Goal: Book appointment/travel/reservation

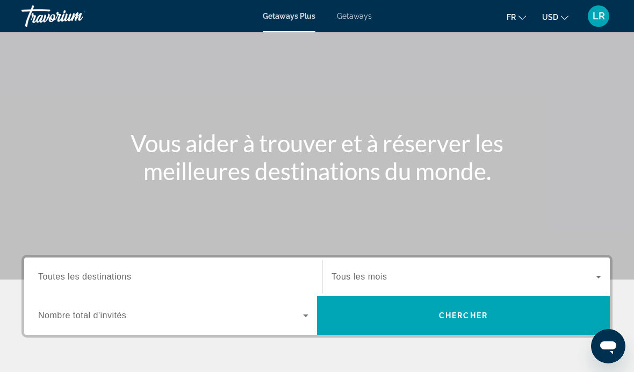
scroll to position [41, 0]
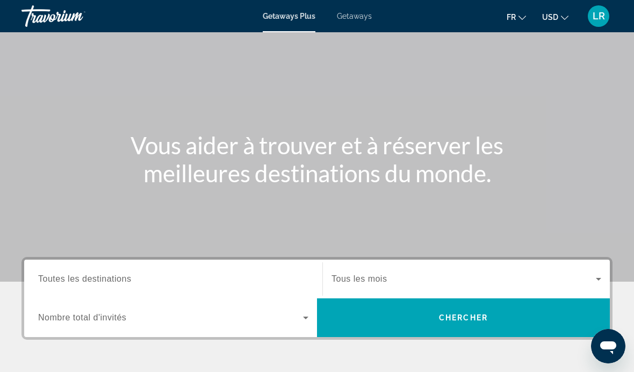
click at [373, 272] on span "Search widget" at bounding box center [464, 278] width 264 height 13
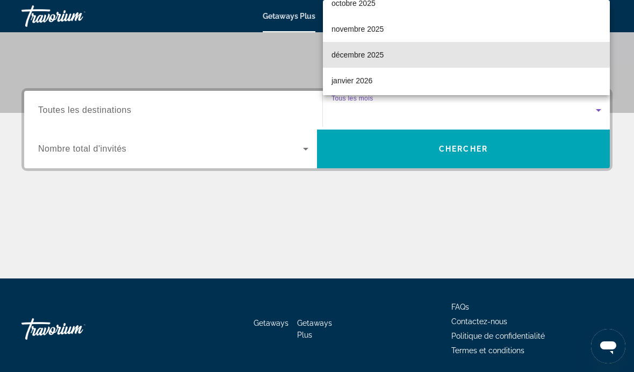
scroll to position [38, 0]
click at [435, 70] on mat-option "décembre 2025" at bounding box center [466, 57] width 287 height 26
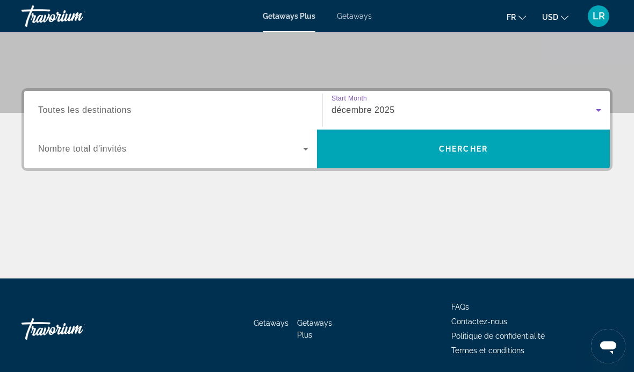
click at [292, 152] on span "Search widget" at bounding box center [170, 148] width 265 height 13
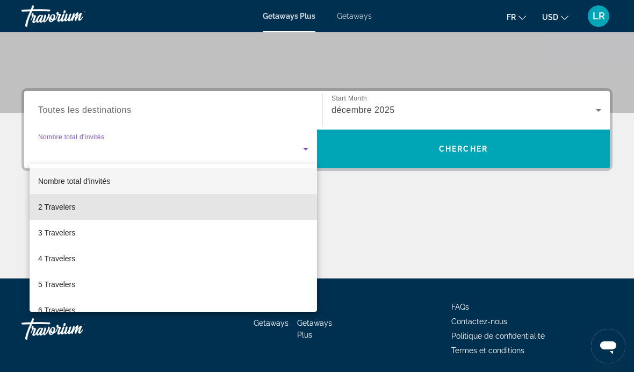
click at [222, 209] on mat-option "2 Travelers" at bounding box center [173, 207] width 287 height 26
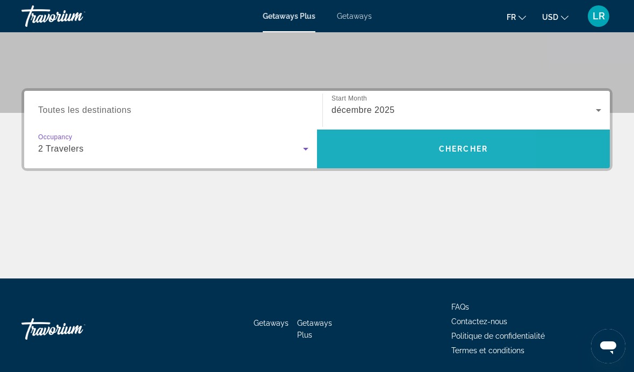
click at [369, 140] on span "Search" at bounding box center [463, 149] width 293 height 26
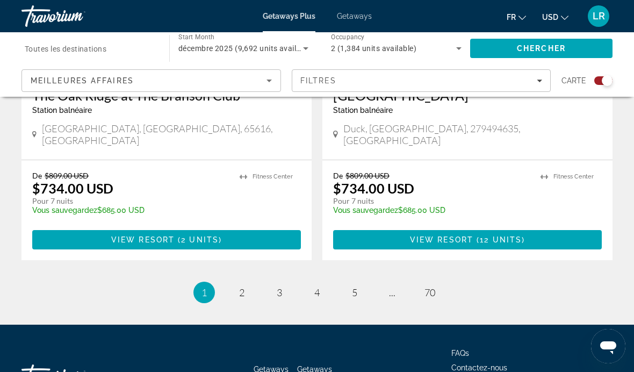
scroll to position [2425, 0]
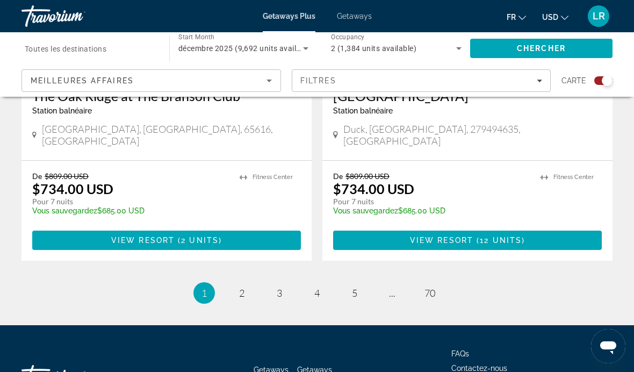
click at [352, 287] on span "5" at bounding box center [354, 293] width 5 height 12
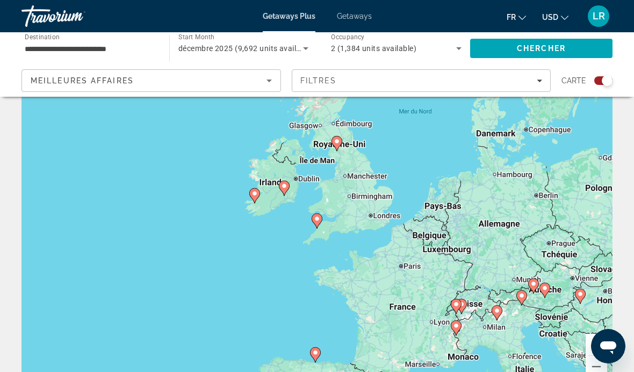
scroll to position [39, 0]
click at [595, 371] on button "Zoom arrière" at bounding box center [596, 366] width 21 height 21
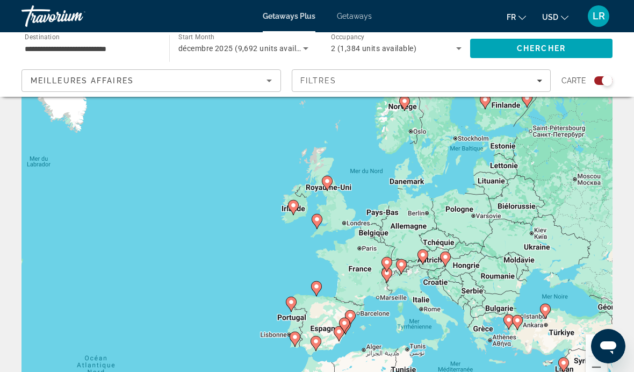
click at [433, 189] on div "Pour activer le glissement avec le clavier, appuyez sur Alt+Entrée. Une fois ce…" at bounding box center [316, 229] width 591 height 322
click at [322, 189] on gmp-advanced-marker "Main content" at bounding box center [327, 183] width 11 height 16
type input "**********"
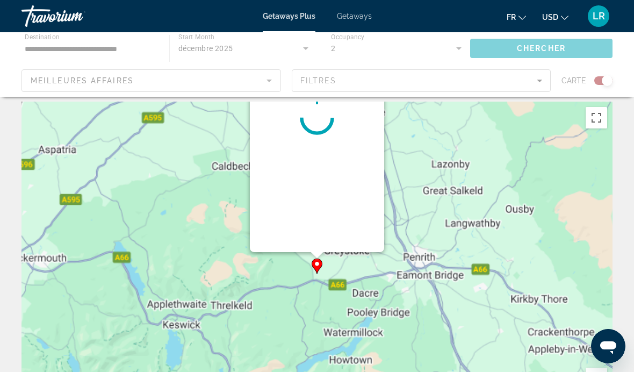
scroll to position [0, 0]
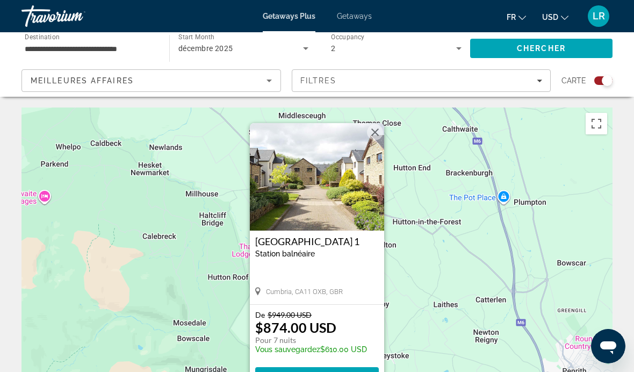
click at [372, 131] on button "Fermer" at bounding box center [375, 132] width 16 height 16
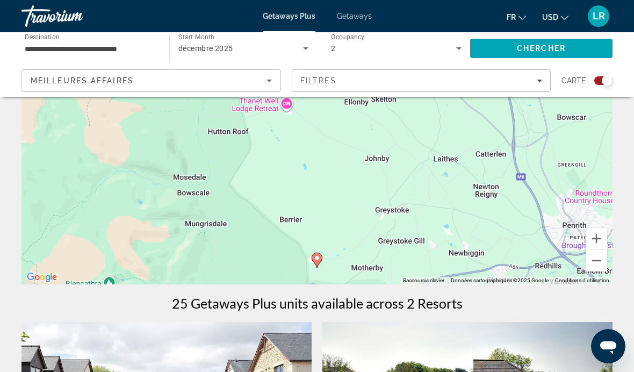
scroll to position [147, 0]
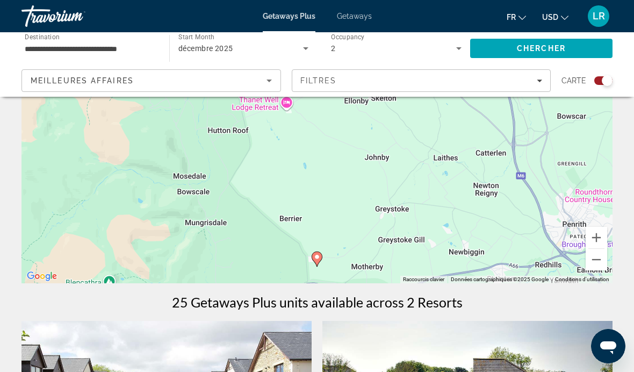
click at [594, 261] on button "Zoom arrière" at bounding box center [596, 259] width 21 height 21
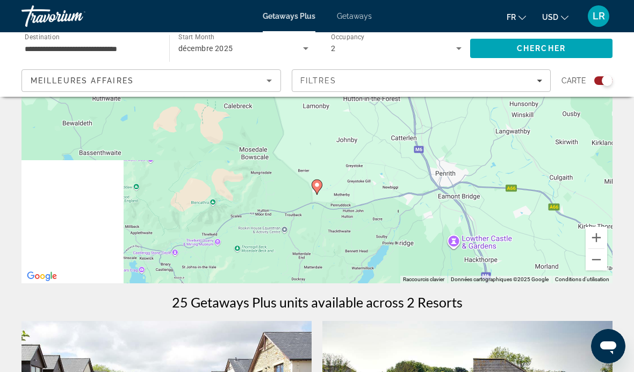
click at [592, 261] on button "Zoom arrière" at bounding box center [596, 259] width 21 height 21
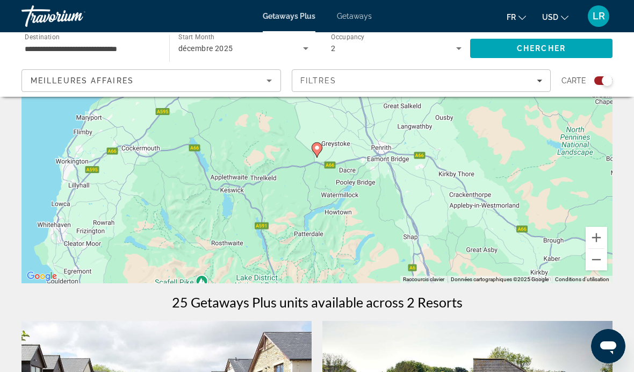
click at [590, 262] on button "Zoom arrière" at bounding box center [596, 259] width 21 height 21
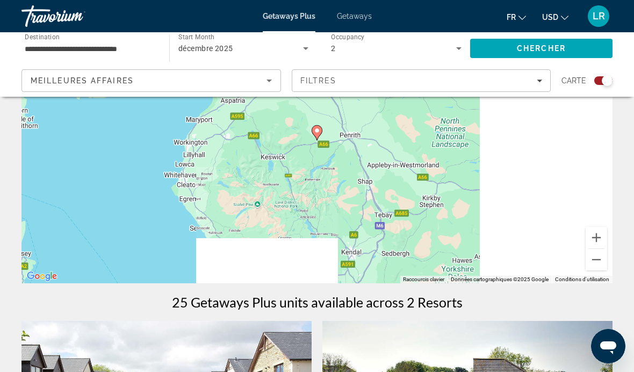
click at [584, 261] on div "Pour activer le glissement avec le clavier, appuyez sur Alt+Entrée. Une fois ce…" at bounding box center [316, 122] width 591 height 322
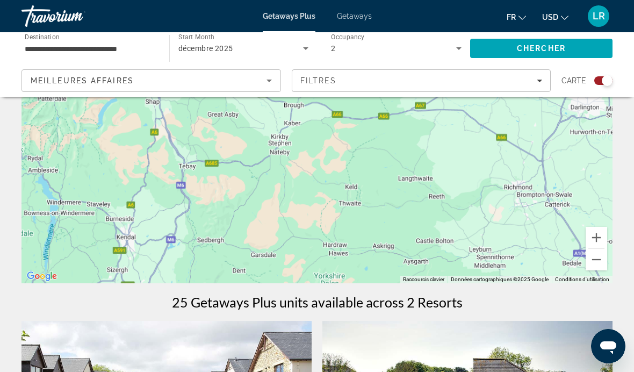
click at [588, 262] on button "Zoom arrière" at bounding box center [596, 259] width 21 height 21
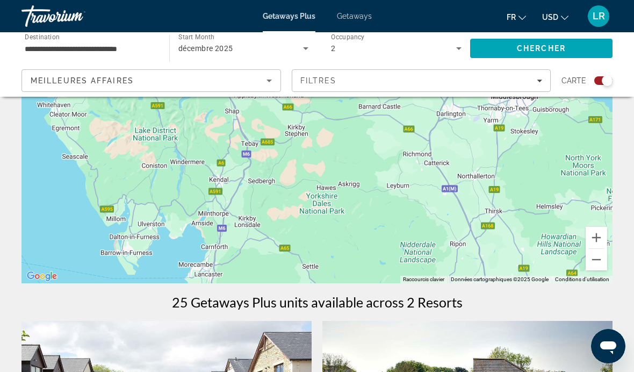
click at [588, 262] on button "Zoom arrière" at bounding box center [596, 259] width 21 height 21
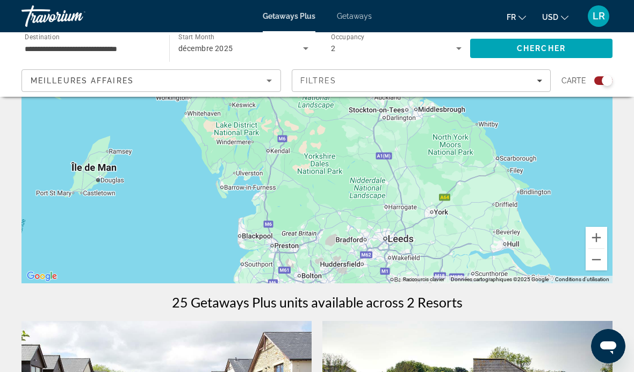
click at [590, 262] on button "Zoom arrière" at bounding box center [596, 259] width 21 height 21
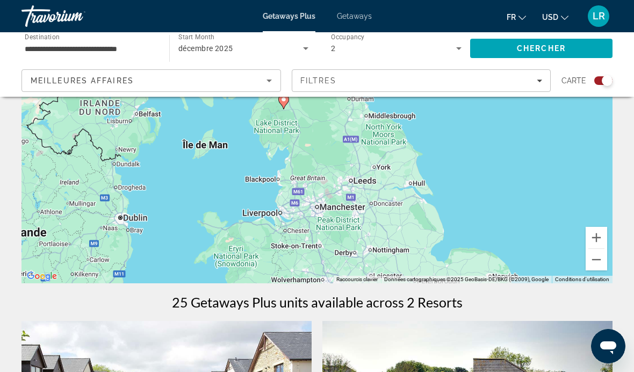
click at [590, 263] on button "Zoom arrière" at bounding box center [596, 259] width 21 height 21
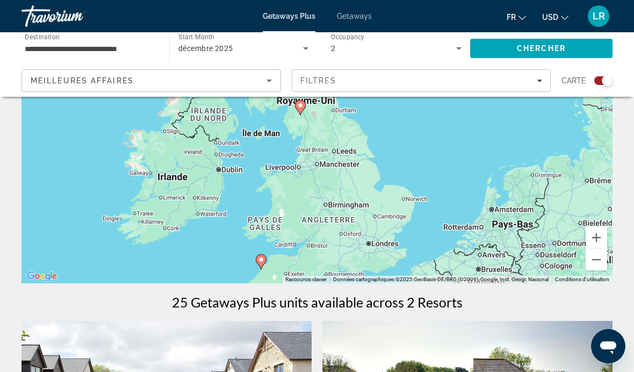
click at [590, 263] on button "Zoom arrière" at bounding box center [596, 259] width 21 height 21
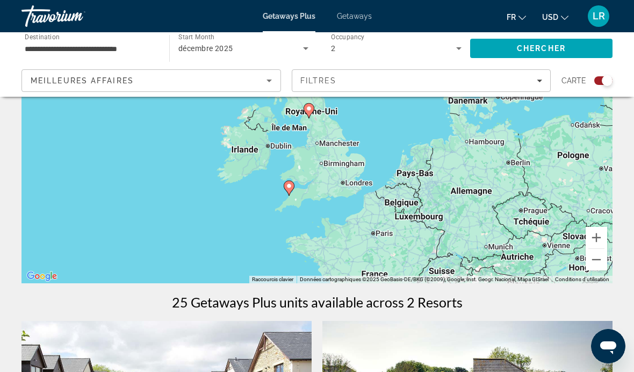
click at [590, 262] on button "Zoom arrière" at bounding box center [596, 259] width 21 height 21
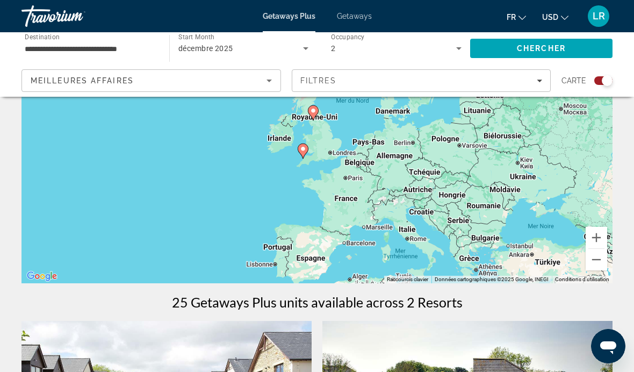
click at [589, 263] on button "Zoom arrière" at bounding box center [596, 259] width 21 height 21
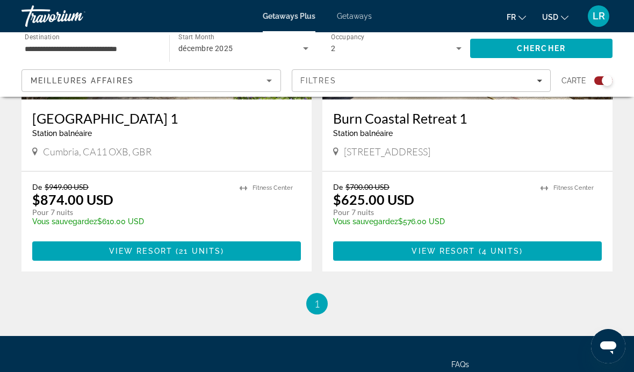
scroll to position [568, 0]
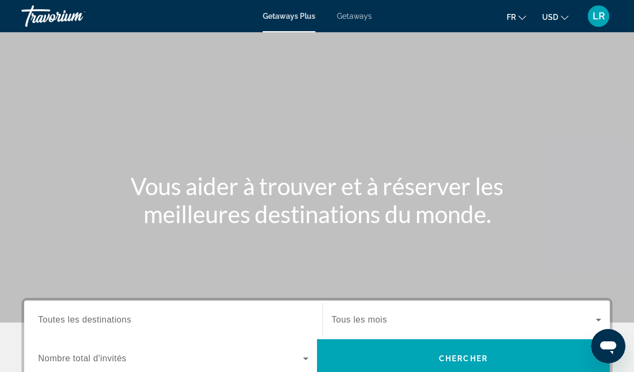
click at [126, 321] on span "Toutes les destinations" at bounding box center [84, 319] width 93 height 9
click at [126, 321] on input "Destination Toutes les destinations" at bounding box center [173, 320] width 270 height 13
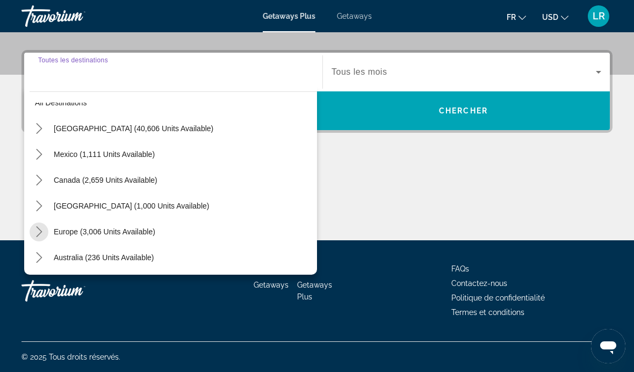
scroll to position [19, 0]
click at [44, 227] on icon "Toggle Europe (3,006 units available) submenu" at bounding box center [39, 231] width 11 height 11
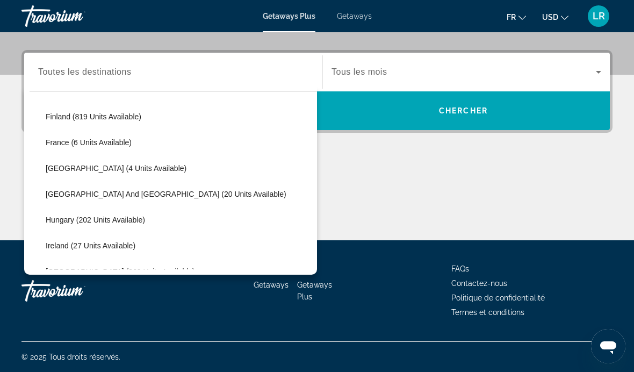
scroll to position [237, 0]
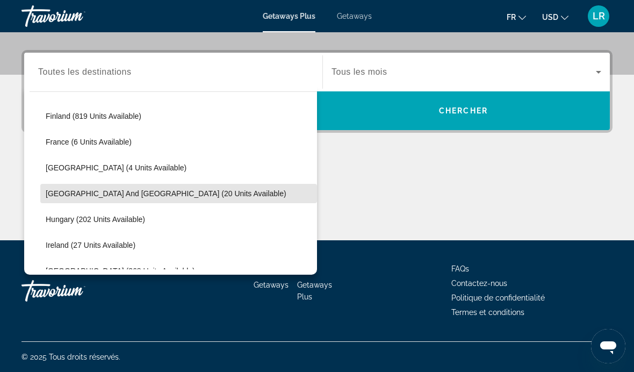
click at [52, 199] on span "Select destination: Greece and Cyprus (20 units available)" at bounding box center [178, 194] width 277 height 26
type input "**********"
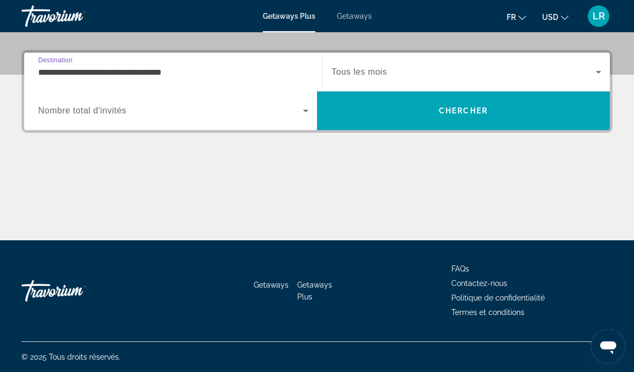
click at [290, 117] on span "Search widget" at bounding box center [170, 110] width 265 height 13
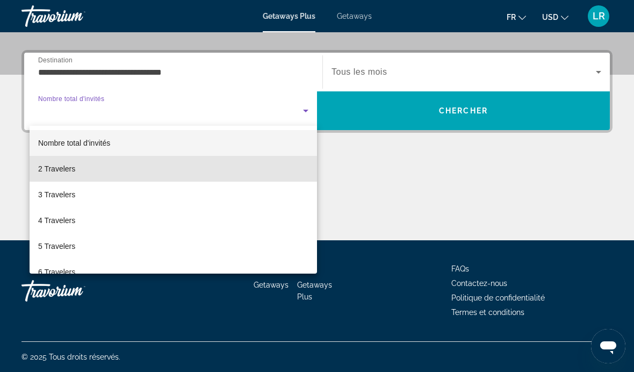
click at [53, 177] on mat-option "2 Travelers" at bounding box center [173, 169] width 287 height 26
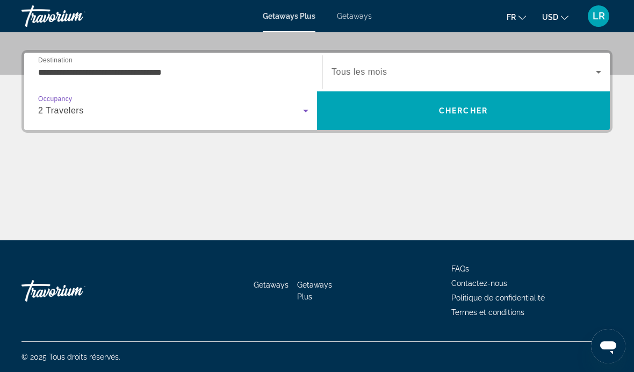
click at [348, 74] on span "Tous les mois" at bounding box center [359, 71] width 55 height 9
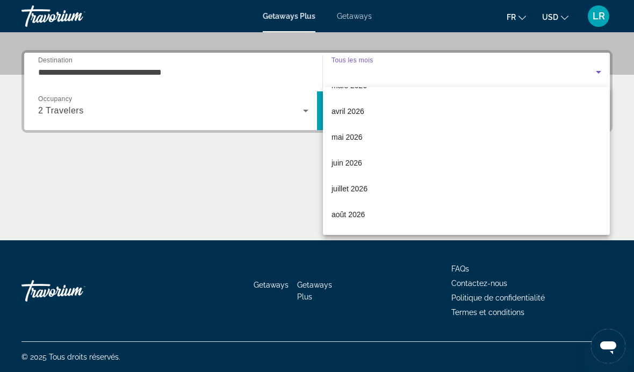
scroll to position [172, 0]
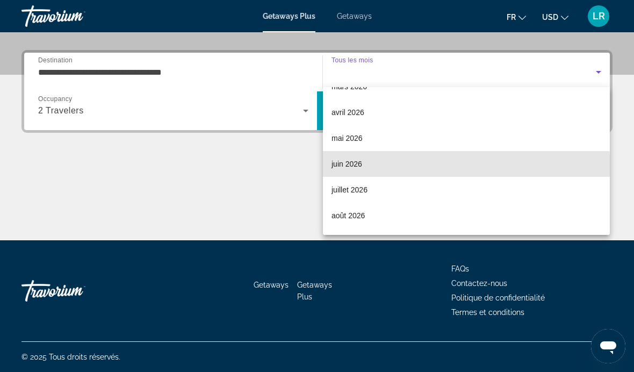
click at [333, 172] on mat-option "juin 2026" at bounding box center [466, 164] width 287 height 26
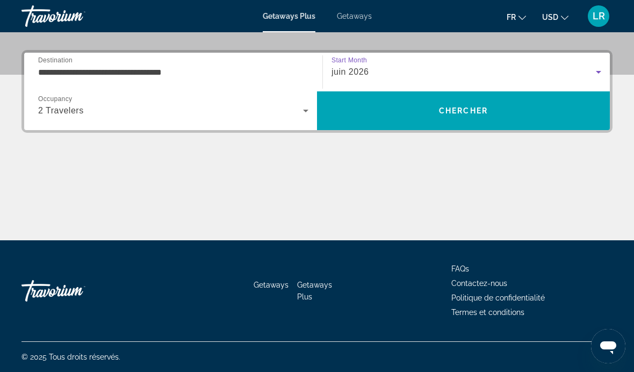
click at [349, 112] on span "Search" at bounding box center [463, 111] width 293 height 26
